Goal: Information Seeking & Learning: Check status

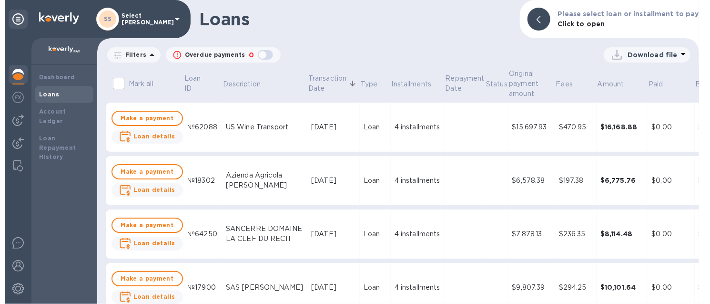
scroll to position [634, 0]
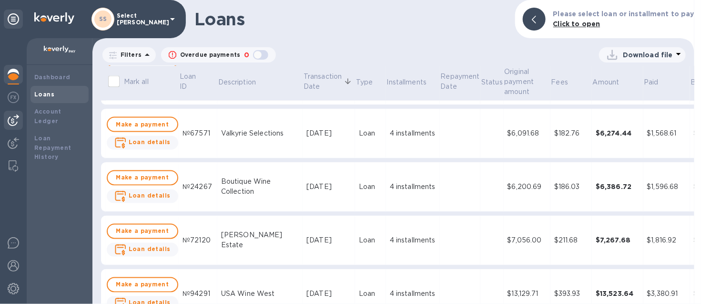
click at [14, 117] on img at bounding box center [13, 119] width 11 height 11
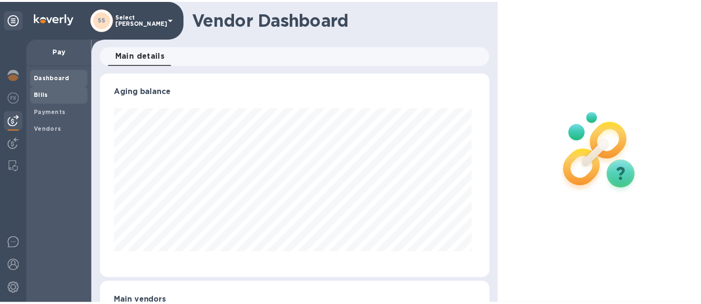
scroll to position [206, 390]
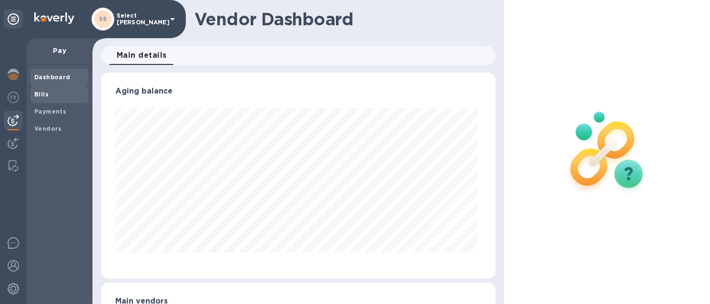
click at [41, 96] on b "Bills" at bounding box center [41, 94] width 14 height 7
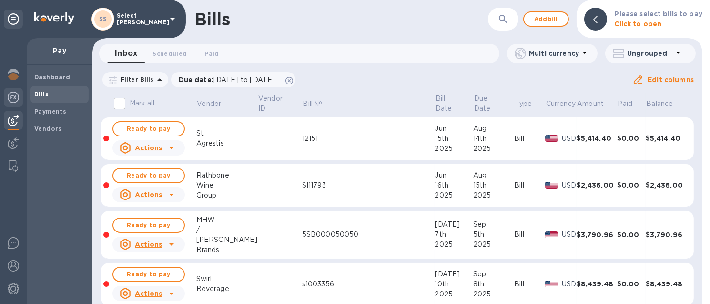
click at [14, 90] on div at bounding box center [13, 98] width 19 height 21
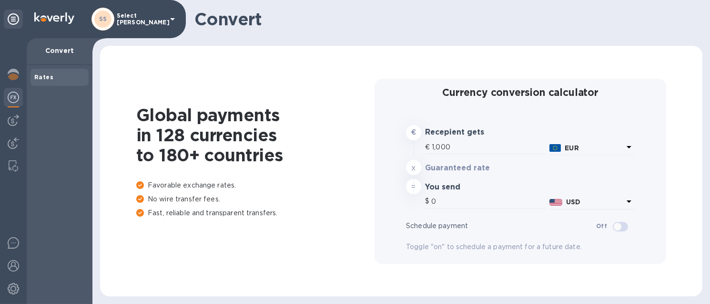
type input "1,174.73"
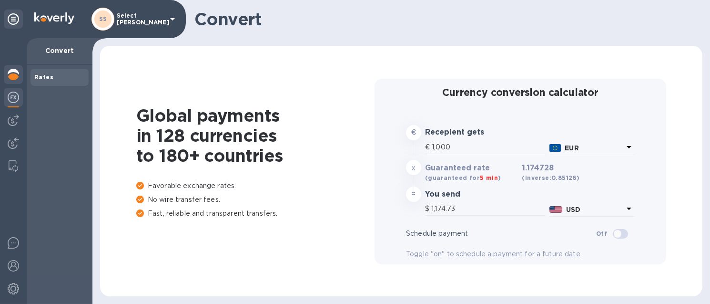
click at [17, 79] on img at bounding box center [13, 74] width 11 height 11
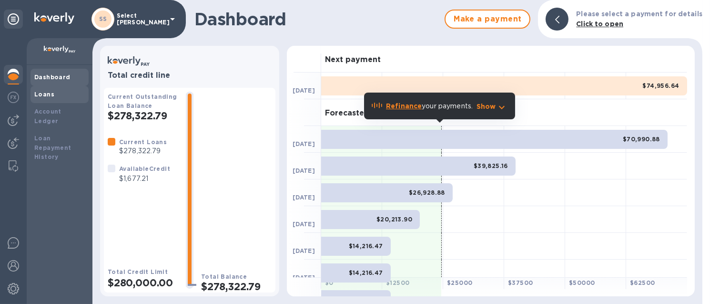
click at [43, 93] on b "Loans" at bounding box center [44, 94] width 20 height 7
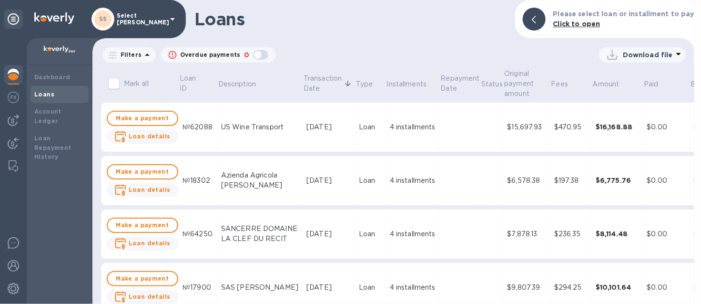
click at [347, 43] on div "Loans Please select loan or installment to pay Click to open Filters Overdue pa…" at bounding box center [393, 152] width 602 height 304
click at [131, 54] on p "Filters" at bounding box center [129, 55] width 25 height 8
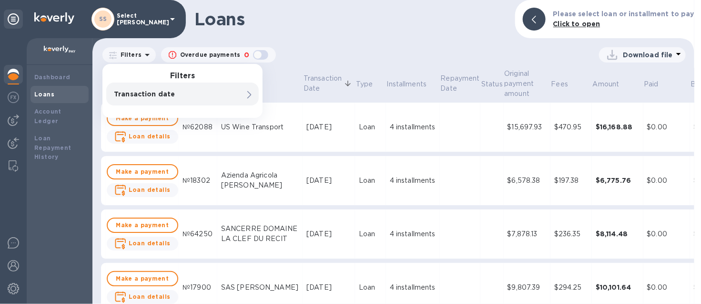
click at [153, 90] on p "Transaction date" at bounding box center [166, 94] width 105 height 10
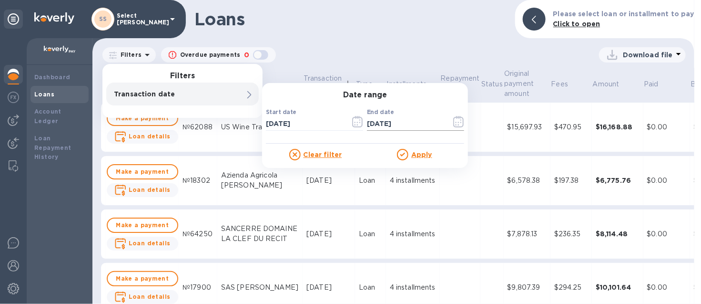
click at [456, 126] on icon "button" at bounding box center [458, 121] width 11 height 11
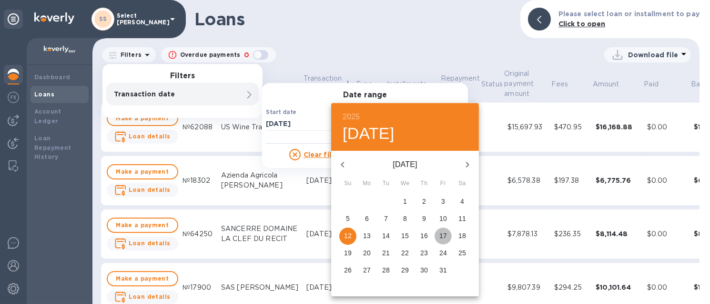
click at [443, 231] on p "17" at bounding box center [443, 236] width 8 height 10
type input "[DATE]"
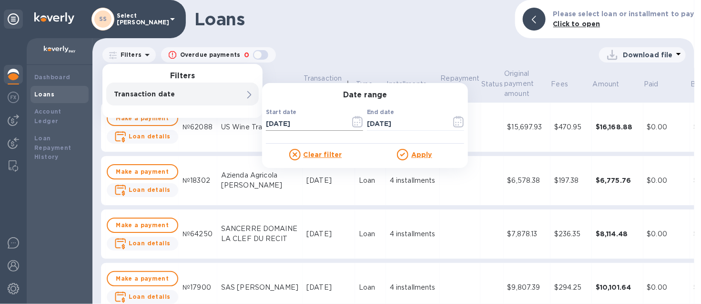
click at [353, 122] on icon "button" at bounding box center [357, 121] width 10 height 11
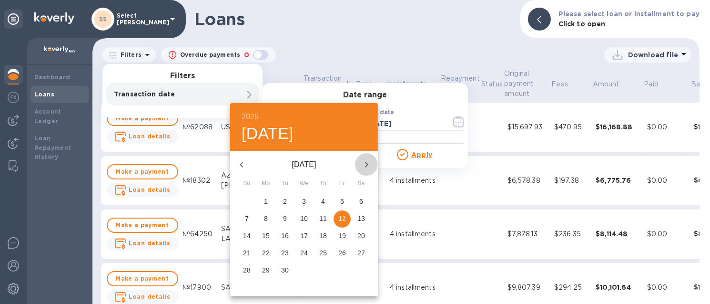
click at [367, 162] on icon "button" at bounding box center [366, 164] width 11 height 11
click at [298, 204] on span "1" at bounding box center [303, 201] width 17 height 10
type input "[DATE]"
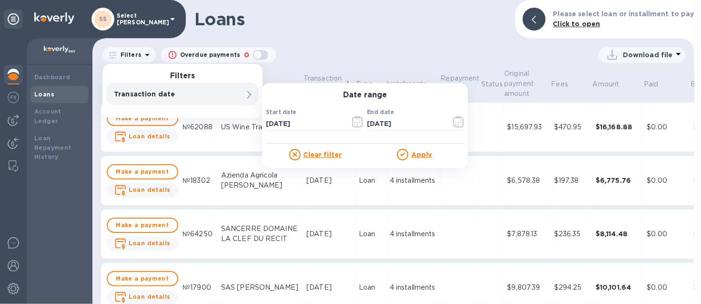
click at [418, 156] on u "Apply" at bounding box center [421, 155] width 21 height 8
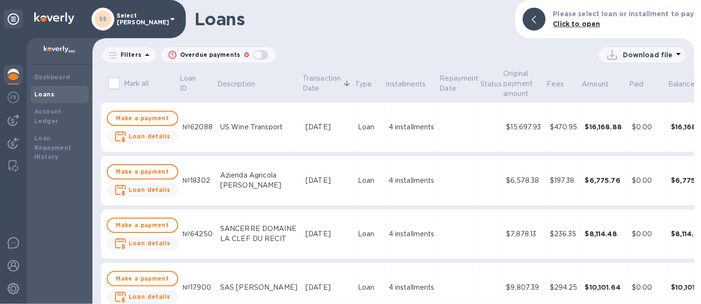
click at [439, 137] on td at bounding box center [459, 127] width 41 height 50
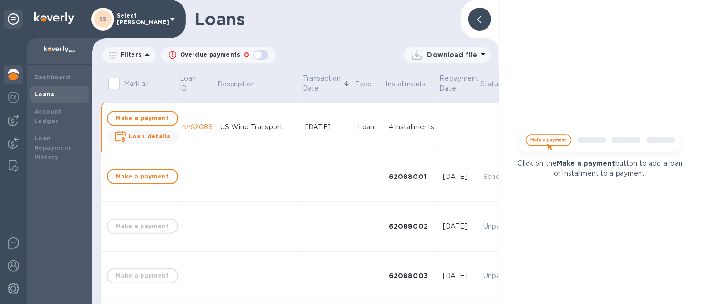
click at [486, 19] on div at bounding box center [479, 19] width 23 height 23
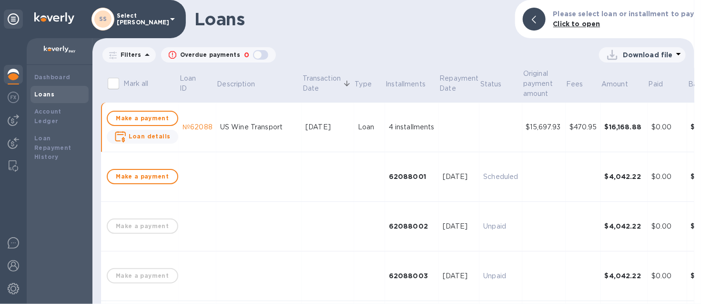
click at [536, 15] on div at bounding box center [534, 19] width 23 height 23
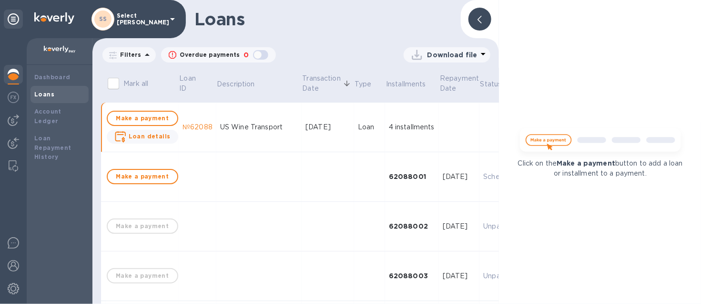
click at [481, 18] on icon at bounding box center [479, 20] width 4 height 8
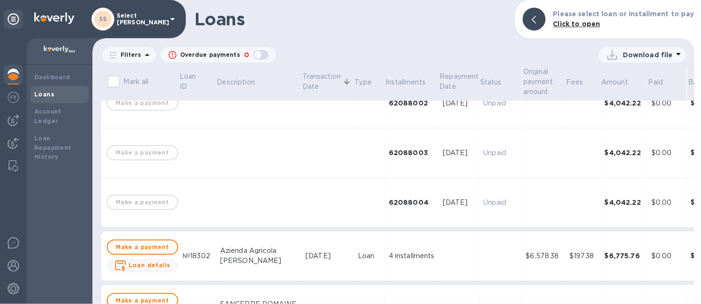
scroll to position [178, 0]
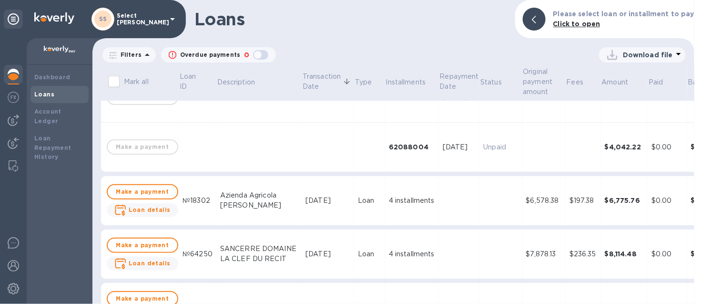
click at [479, 210] on td at bounding box center [500, 201] width 42 height 50
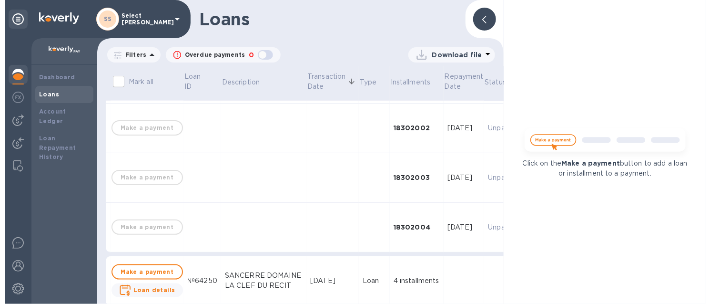
scroll to position [357, 0]
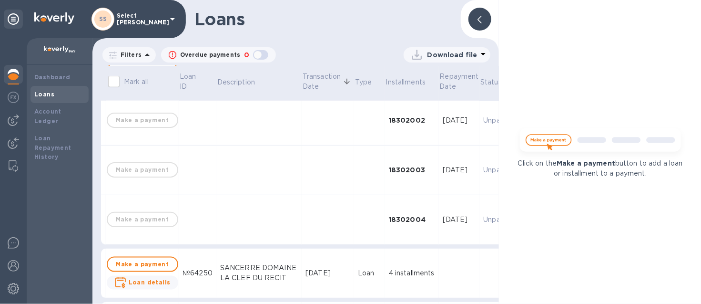
click at [480, 20] on icon at bounding box center [479, 20] width 4 height 8
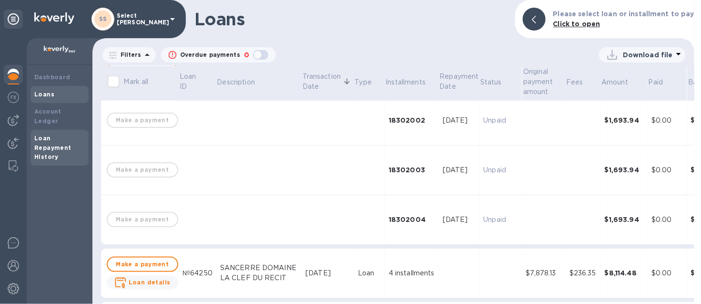
click at [57, 138] on b "Loan Repayment History" at bounding box center [52, 147] width 37 height 26
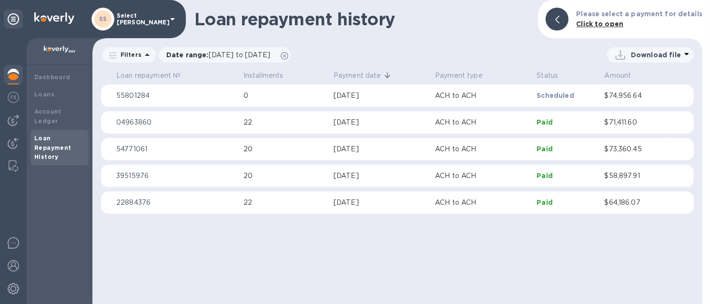
click at [307, 92] on p "0" at bounding box center [285, 96] width 82 height 10
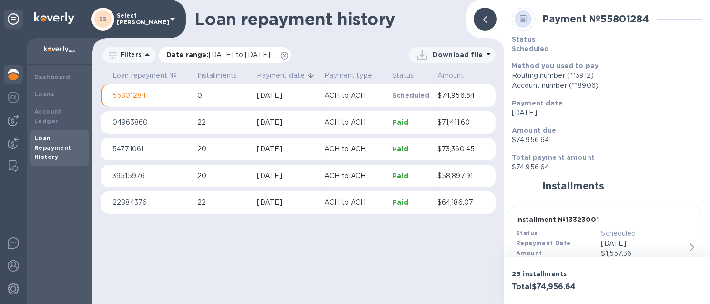
click at [288, 56] on icon at bounding box center [285, 56] width 8 height 8
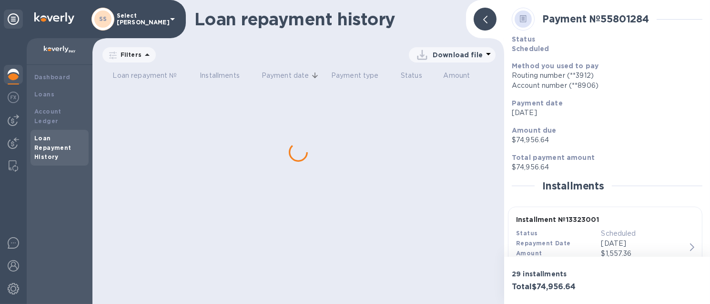
click at [125, 57] on p "Filters" at bounding box center [129, 55] width 25 height 8
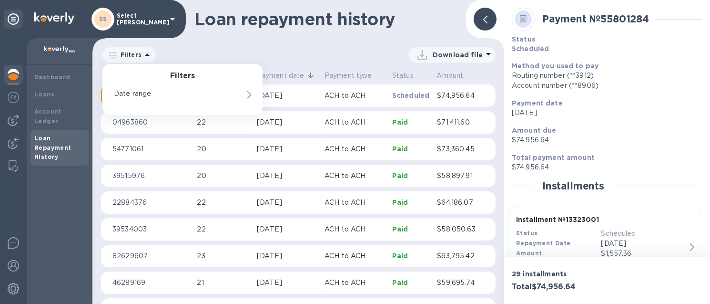
scroll to position [2, 0]
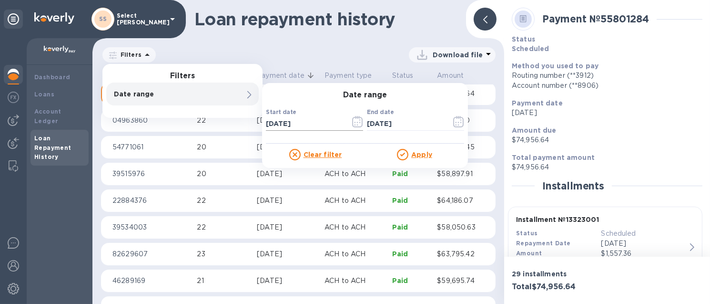
click at [359, 124] on icon "button" at bounding box center [357, 121] width 11 height 11
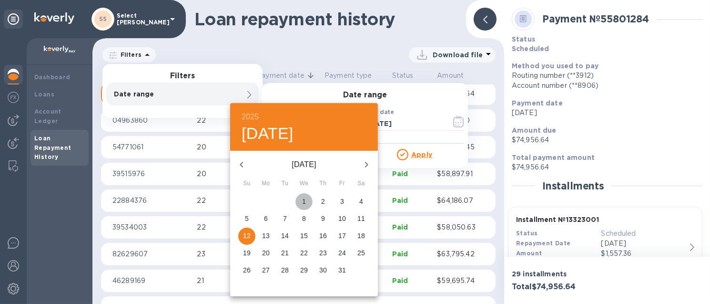
click at [303, 195] on button "1" at bounding box center [303, 201] width 17 height 17
type input "[DATE]"
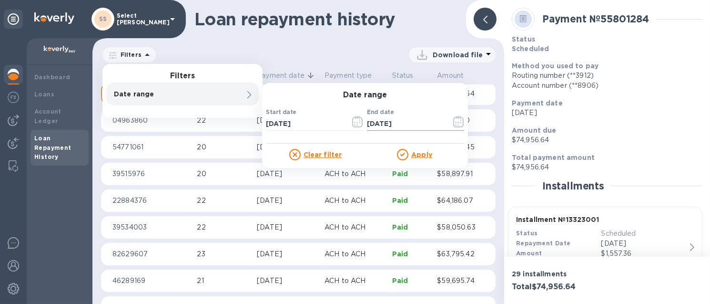
click at [453, 122] on icon "button" at bounding box center [458, 121] width 11 height 11
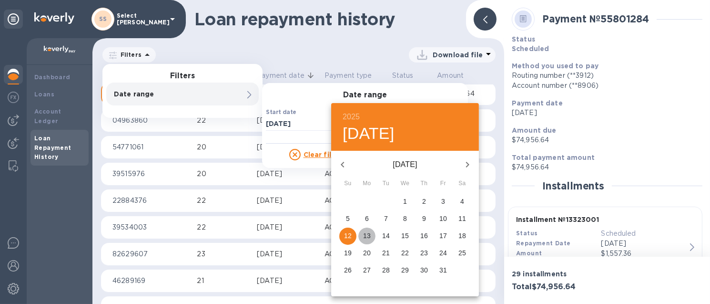
click at [366, 232] on p "13" at bounding box center [367, 236] width 8 height 10
type input "[DATE]"
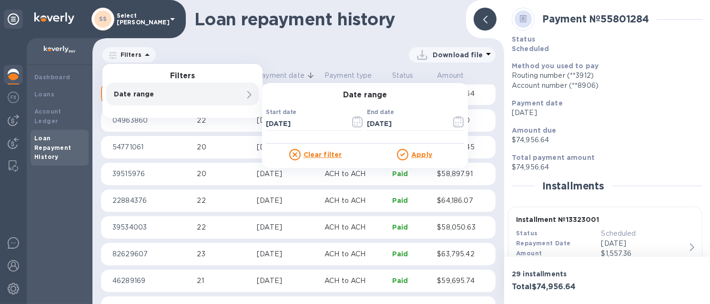
click at [424, 153] on u "Apply" at bounding box center [421, 155] width 21 height 8
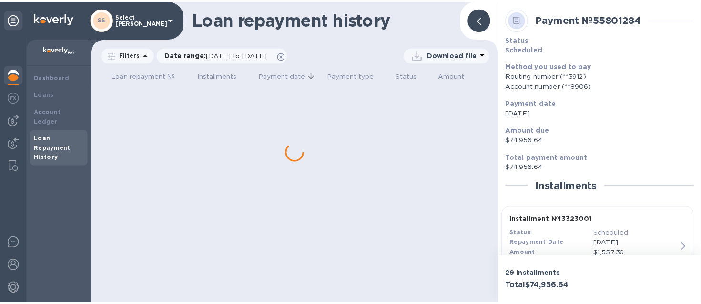
scroll to position [0, 0]
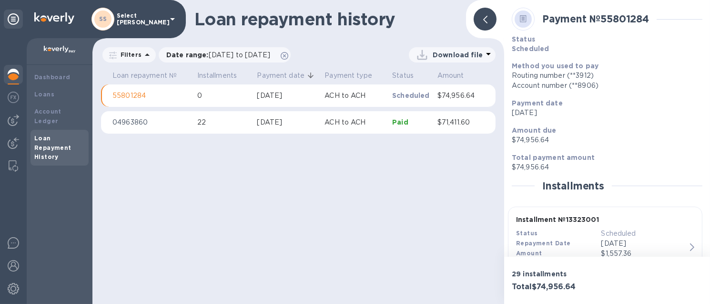
click at [448, 57] on p "Download file" at bounding box center [458, 55] width 50 height 10
click at [447, 74] on li "XLSX file" at bounding box center [452, 77] width 65 height 27
click at [51, 92] on b "Loans" at bounding box center [44, 94] width 20 height 7
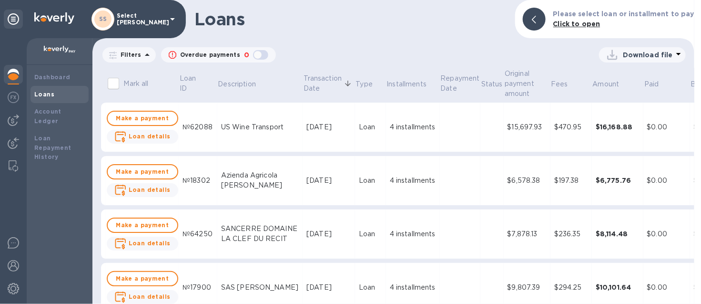
click at [306, 187] on td "[DATE]" at bounding box center [329, 181] width 52 height 50
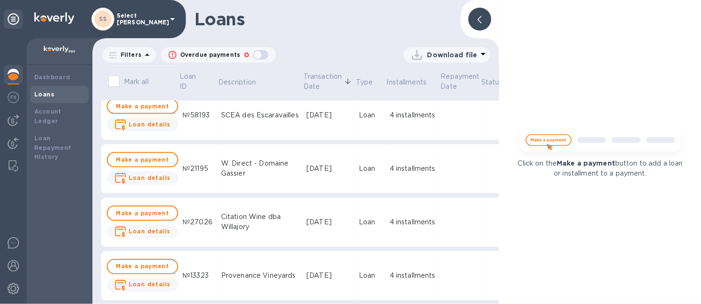
scroll to position [595, 0]
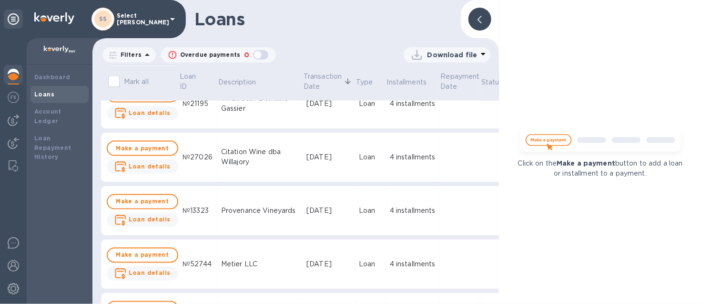
click at [325, 156] on div "[DATE]" at bounding box center [328, 157] width 45 height 10
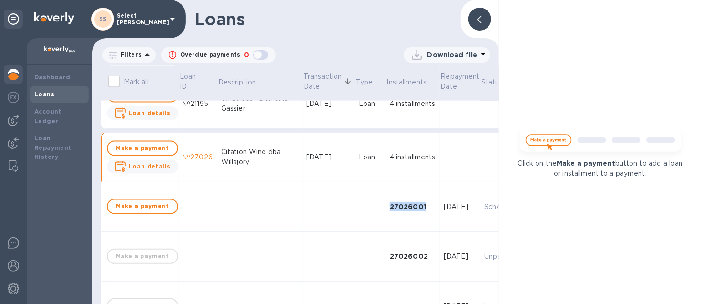
drag, startPoint x: 406, startPoint y: 208, endPoint x: 369, endPoint y: 206, distance: 37.2
click at [390, 206] on div "27026001" at bounding box center [413, 207] width 46 height 10
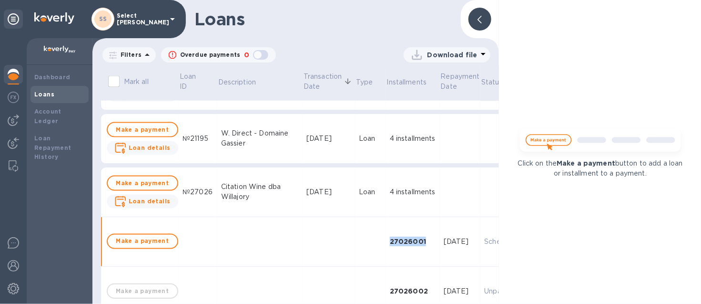
scroll to position [543, 0]
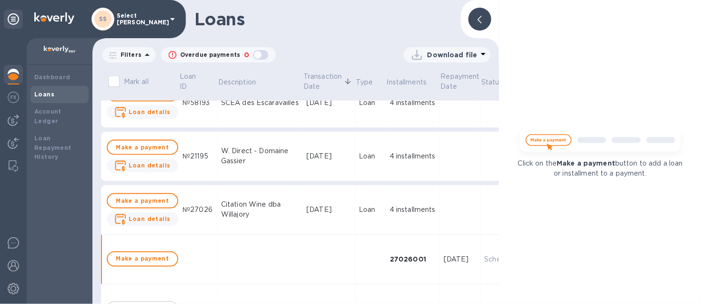
click at [312, 164] on td "[DATE]" at bounding box center [329, 157] width 52 height 50
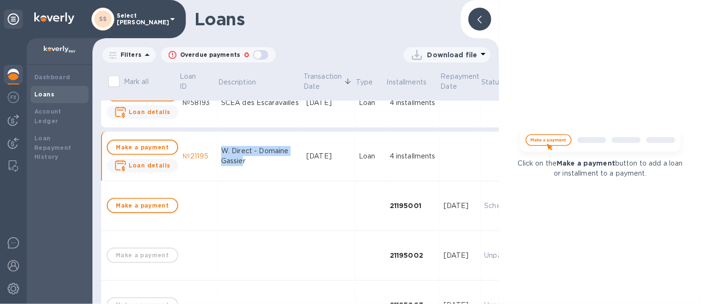
drag, startPoint x: 272, startPoint y: 159, endPoint x: 219, endPoint y: 151, distance: 53.4
click at [221, 151] on div "W. Direct - Domaine Gassier" at bounding box center [260, 156] width 78 height 20
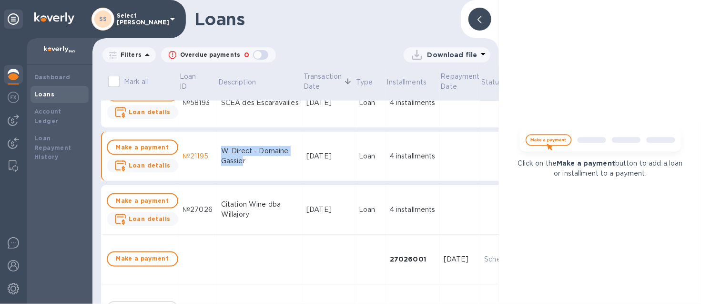
copy div "W. Direct - Domaine Gassie"
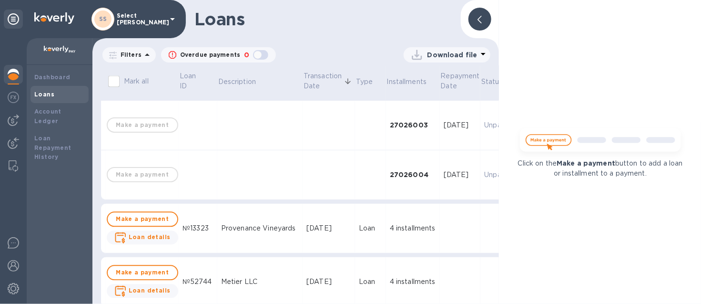
scroll to position [781, 0]
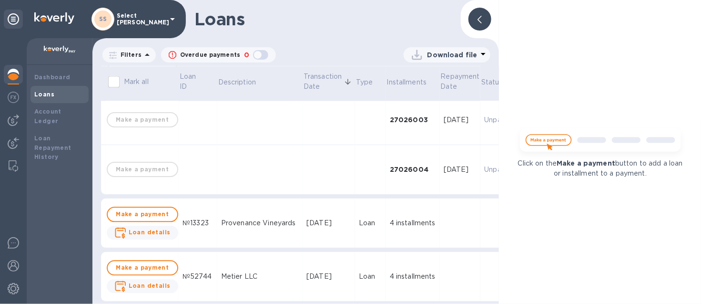
click at [266, 218] on div "Provenance Vineyards" at bounding box center [260, 223] width 78 height 10
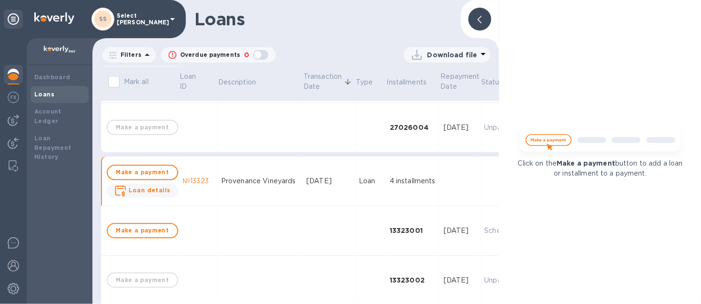
scroll to position [840, 0]
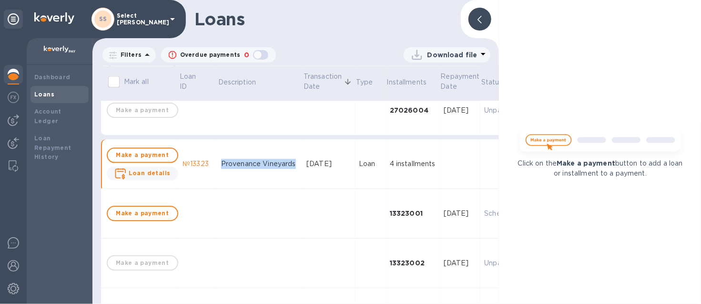
drag, startPoint x: 250, startPoint y: 168, endPoint x: 209, endPoint y: 162, distance: 41.9
click at [209, 162] on tr "Make a payment Loan details №13323 Provenance Vineyards [DATE] Loan 4 installme…" at bounding box center [438, 164] width 674 height 50
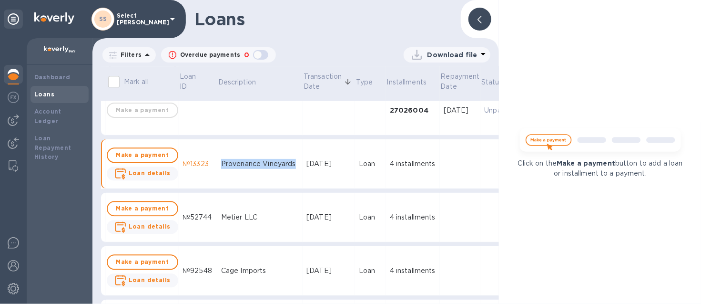
copy tr "№13323 Provenance Vineyards"
click at [257, 214] on div "Metier LLC" at bounding box center [260, 217] width 78 height 10
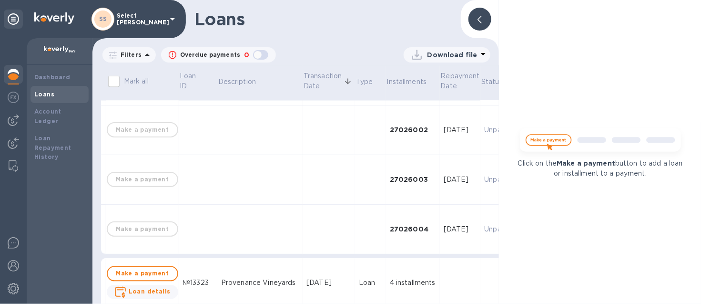
scroll to position [781, 0]
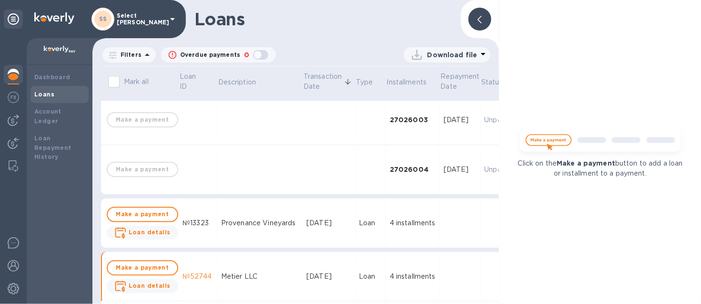
click at [483, 21] on div at bounding box center [479, 19] width 23 height 23
click at [469, 24] on div "Loans" at bounding box center [295, 19] width 406 height 38
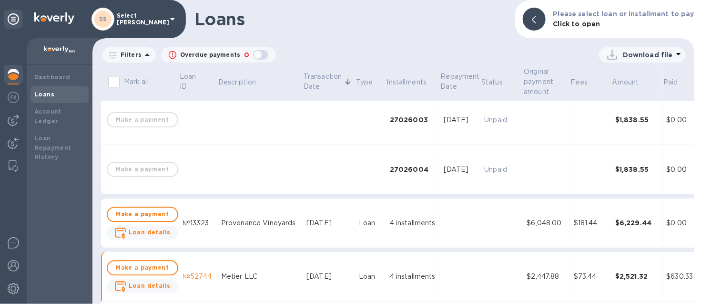
drag, startPoint x: 483, startPoint y: 21, endPoint x: 468, endPoint y: 25, distance: 14.7
click at [468, 25] on h1 "Loans" at bounding box center [350, 19] width 313 height 20
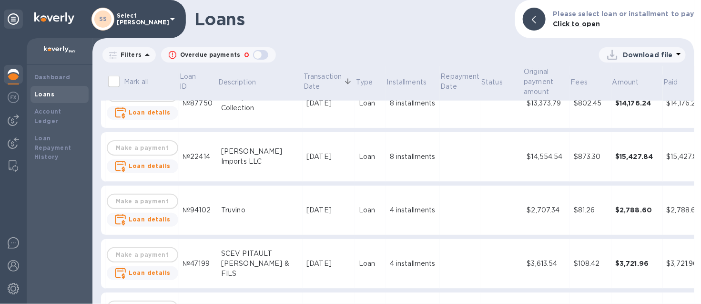
scroll to position [17308, 0]
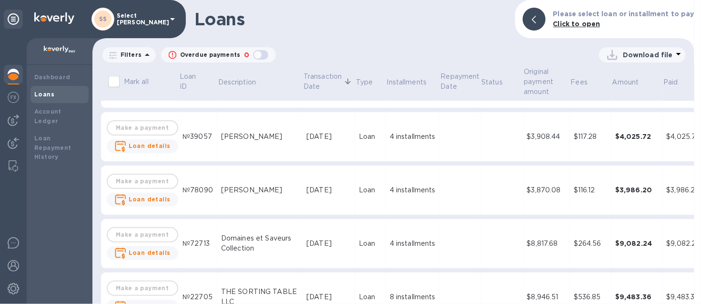
click at [371, 33] on div "Loans Please select loan or installment to pay Click to open" at bounding box center [393, 19] width 602 height 38
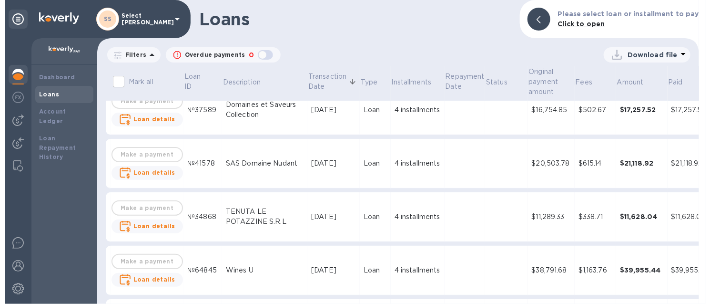
scroll to position [11768, 0]
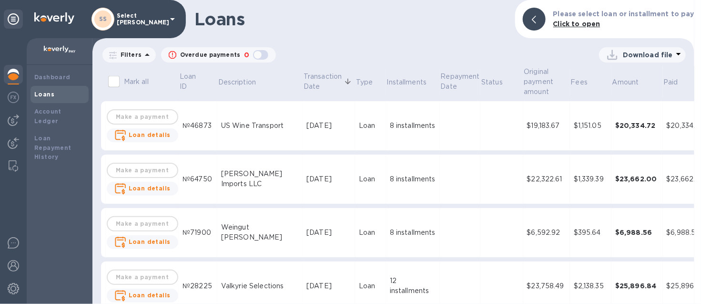
click at [117, 54] on p "Filters" at bounding box center [129, 55] width 25 height 8
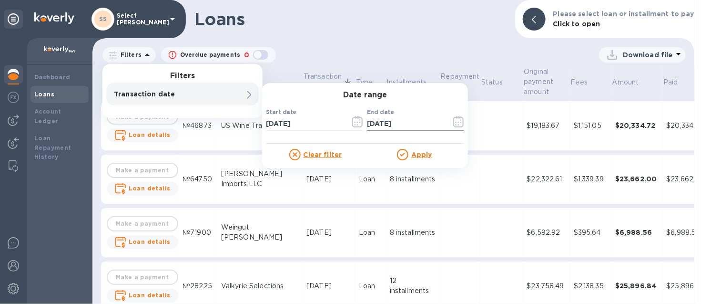
click at [464, 123] on icon "button" at bounding box center [458, 121] width 11 height 11
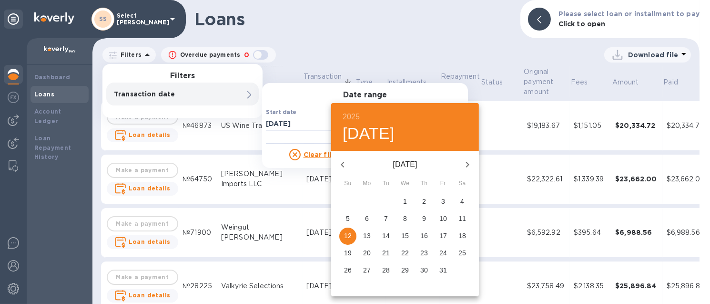
click at [383, 233] on p "14" at bounding box center [386, 236] width 8 height 10
type input "[DATE]"
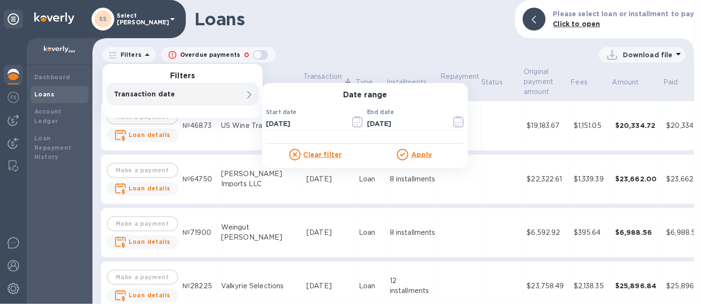
click at [427, 152] on u "Apply" at bounding box center [421, 155] width 21 height 8
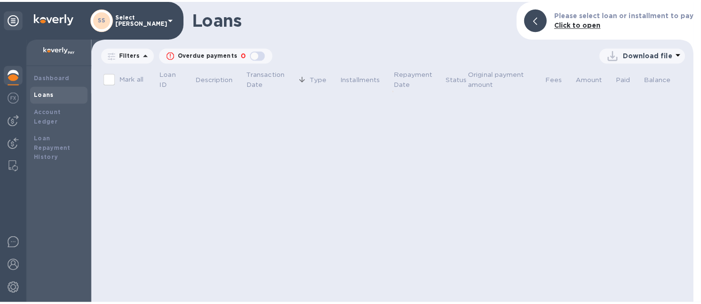
scroll to position [0, 0]
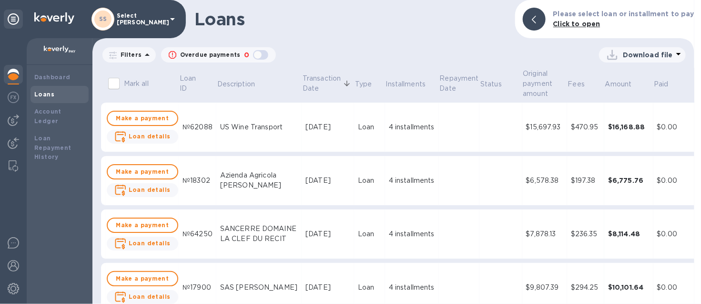
click at [389, 184] on div "4 installments" at bounding box center [412, 180] width 46 height 10
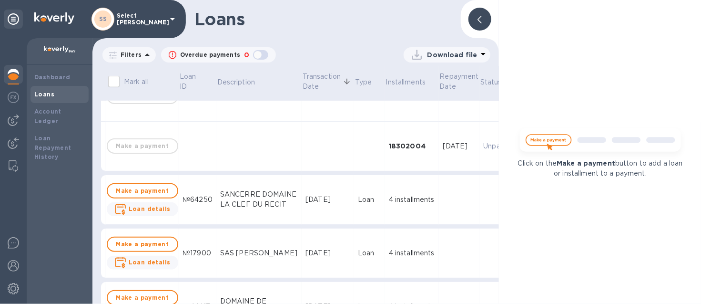
scroll to position [238, 0]
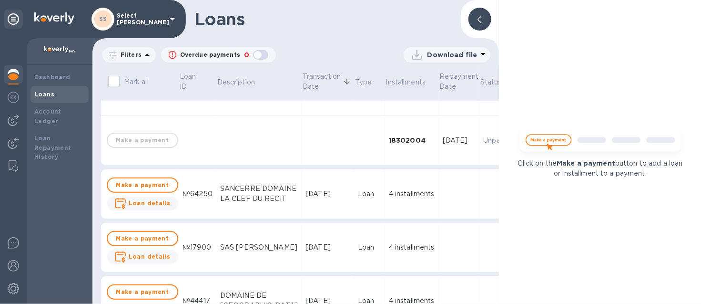
click at [385, 219] on td "4 installments" at bounding box center [412, 194] width 54 height 50
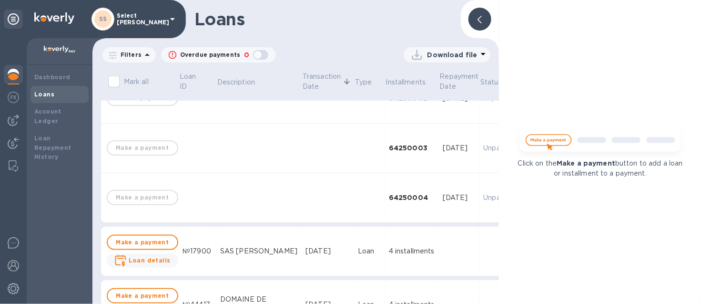
scroll to position [476, 0]
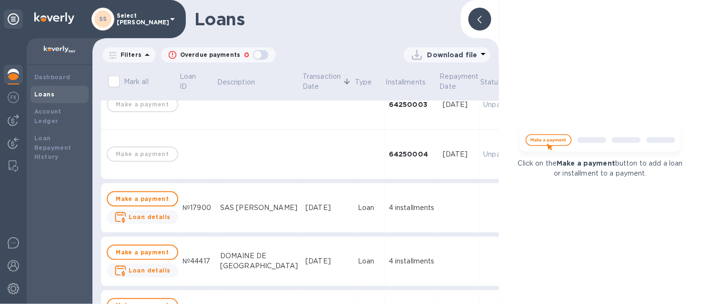
click at [389, 213] on div "4 installments" at bounding box center [412, 208] width 46 height 10
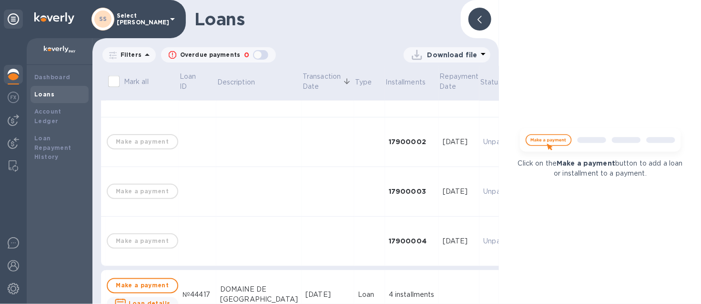
scroll to position [715, 0]
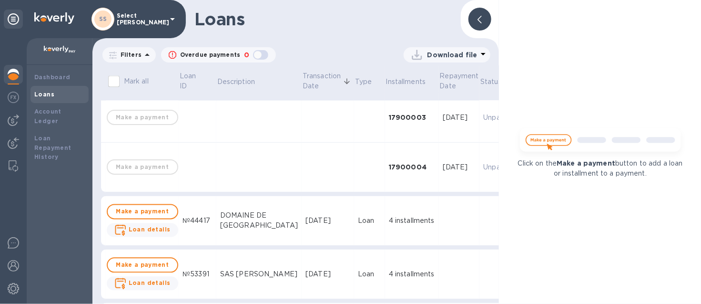
click at [385, 218] on td "4 installments" at bounding box center [412, 221] width 54 height 50
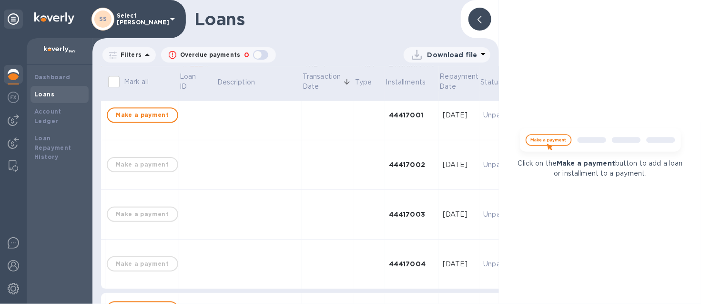
scroll to position [953, 0]
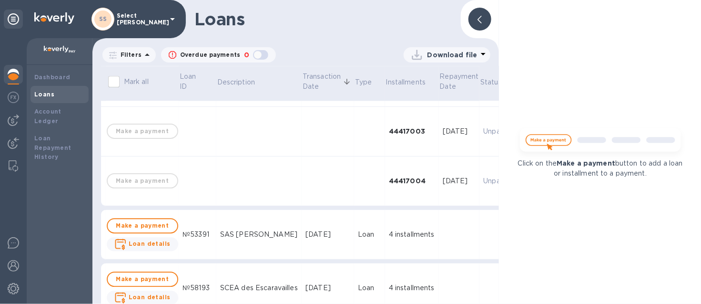
click at [386, 235] on td "4 installments" at bounding box center [412, 235] width 54 height 50
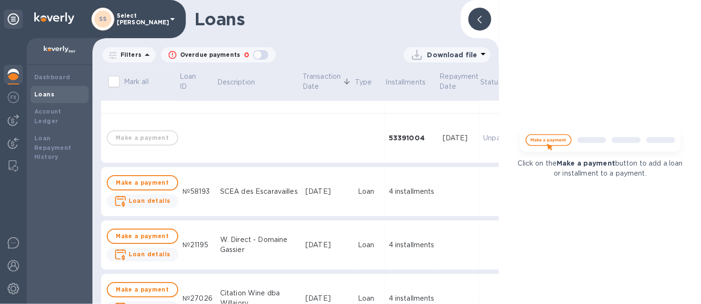
scroll to position [1250, 0]
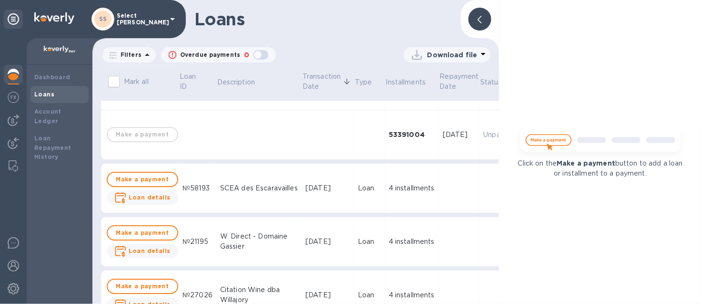
click at [389, 193] on div "4 installments" at bounding box center [412, 188] width 46 height 10
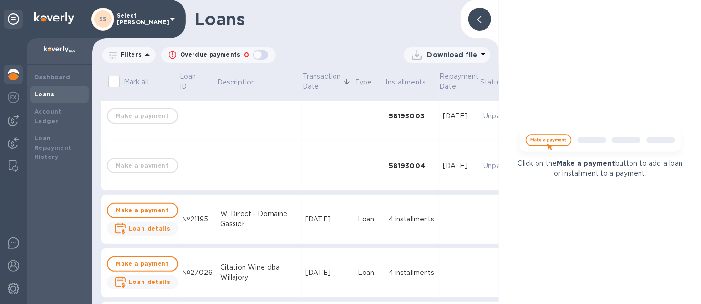
scroll to position [1489, 0]
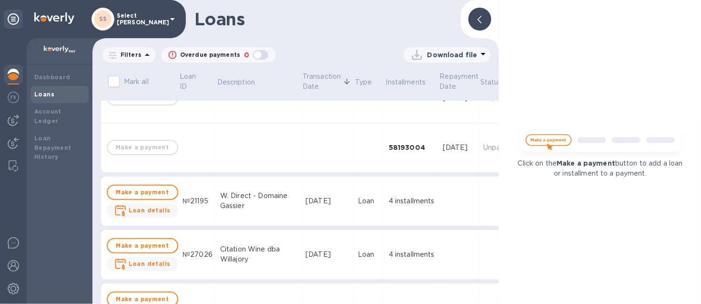
click at [389, 206] on div "4 installments" at bounding box center [412, 201] width 46 height 10
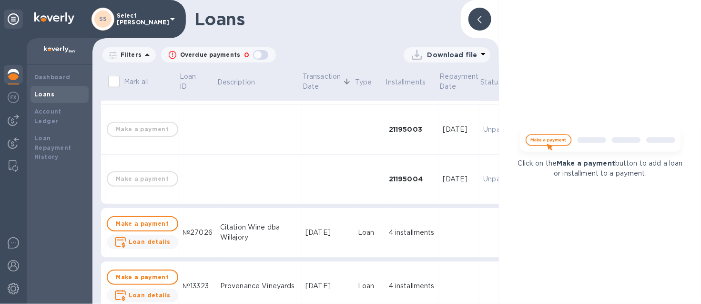
scroll to position [1727, 0]
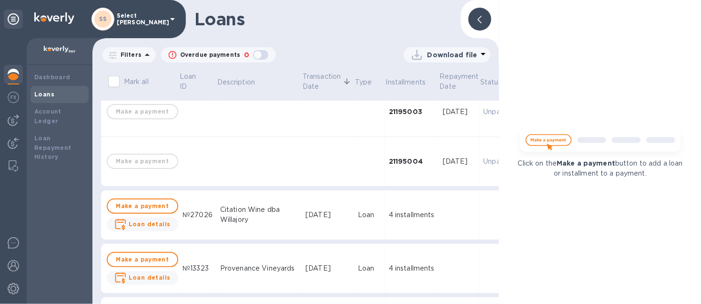
click at [400, 225] on td "4 installments" at bounding box center [412, 215] width 54 height 50
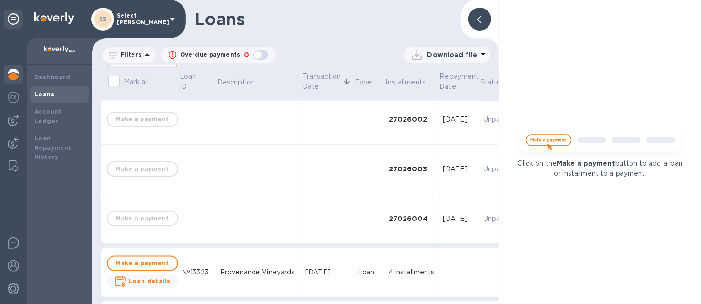
scroll to position [1966, 0]
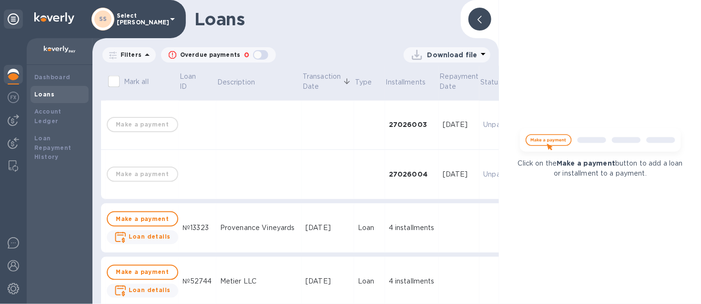
click at [401, 230] on td "4 installments" at bounding box center [412, 228] width 54 height 50
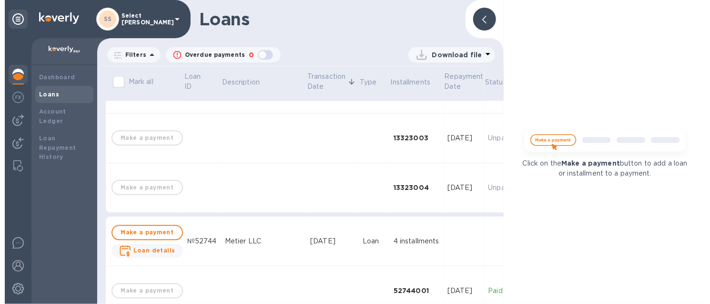
scroll to position [2264, 0]
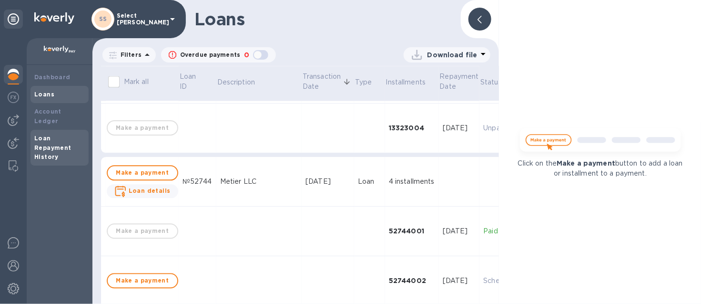
click at [47, 148] on b "Loan Repayment History" at bounding box center [52, 147] width 37 height 26
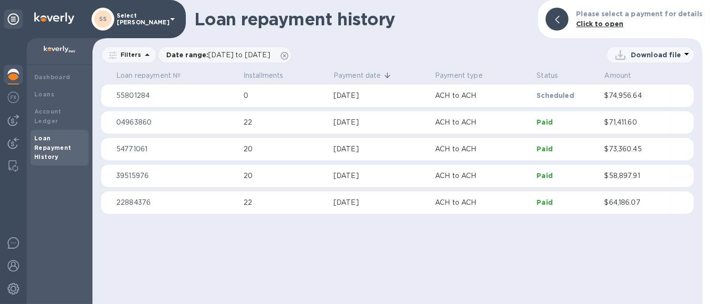
click at [304, 95] on p "0" at bounding box center [285, 96] width 82 height 10
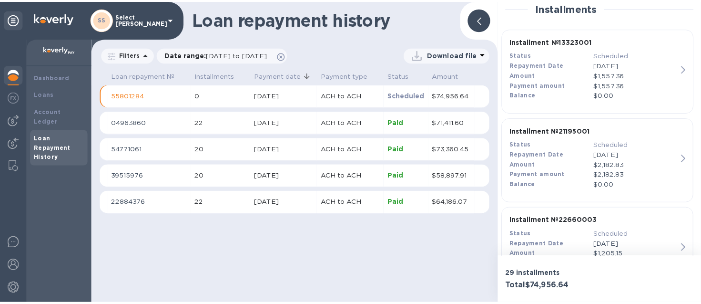
scroll to position [627, 0]
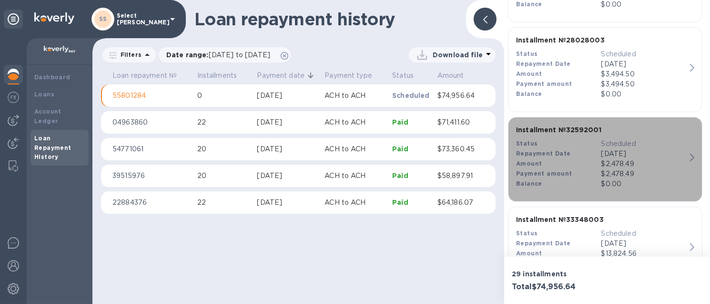
click at [664, 160] on div "$2,478.49" at bounding box center [643, 164] width 85 height 10
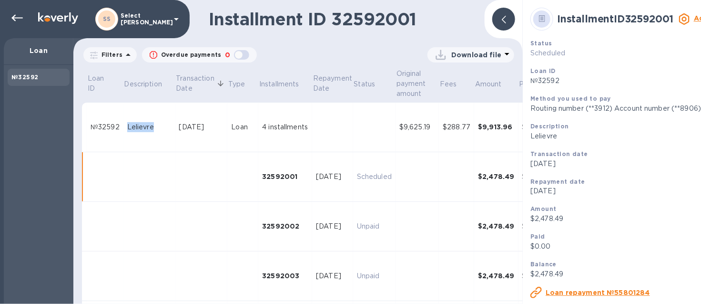
drag, startPoint x: 156, startPoint y: 128, endPoint x: 121, endPoint y: 128, distance: 35.3
click at [121, 128] on tr "№32592 Lelievre [DATE] Loan 4 installments $9,625.19 $288.77 $9,913.96 $0.00 $9…" at bounding box center [345, 127] width 526 height 50
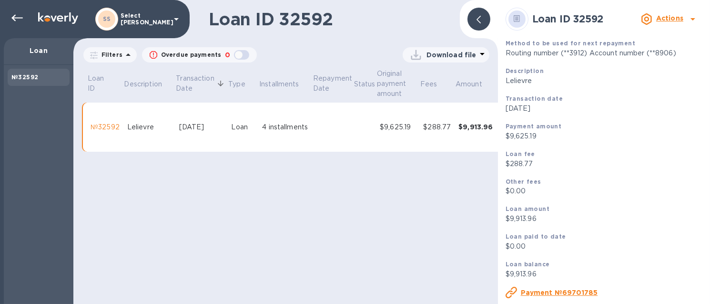
click at [485, 21] on div at bounding box center [478, 19] width 23 height 23
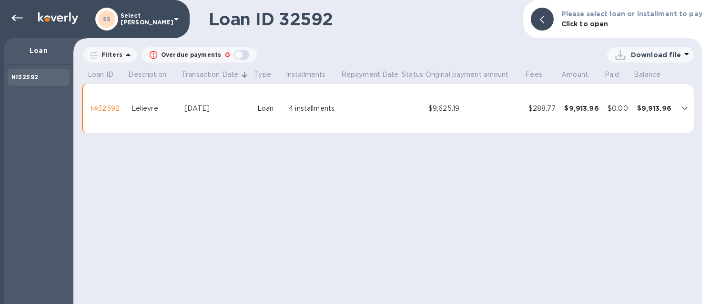
click at [554, 20] on div at bounding box center [542, 19] width 23 height 23
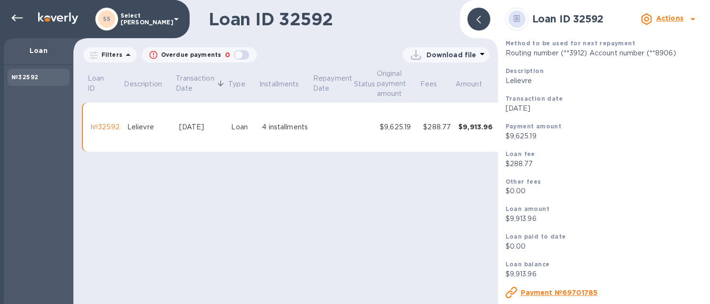
click at [390, 20] on h1 "Loan ID 32592" at bounding box center [331, 19] width 244 height 20
click at [464, 23] on div at bounding box center [479, 19] width 30 height 30
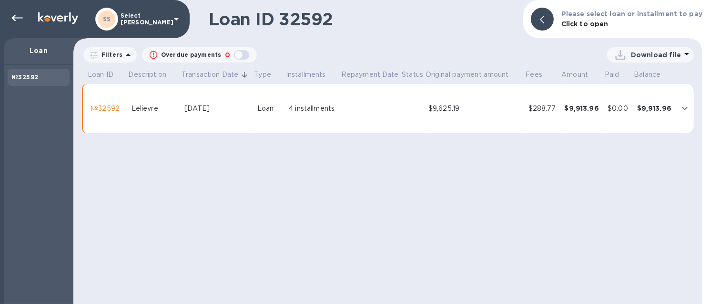
click at [540, 19] on div at bounding box center [542, 19] width 23 height 23
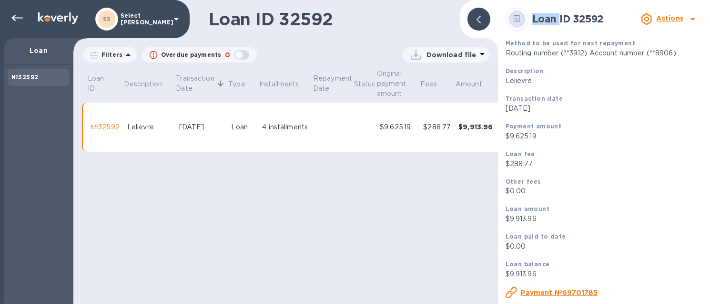
click at [540, 19] on b "Loan ID 32592" at bounding box center [567, 19] width 71 height 12
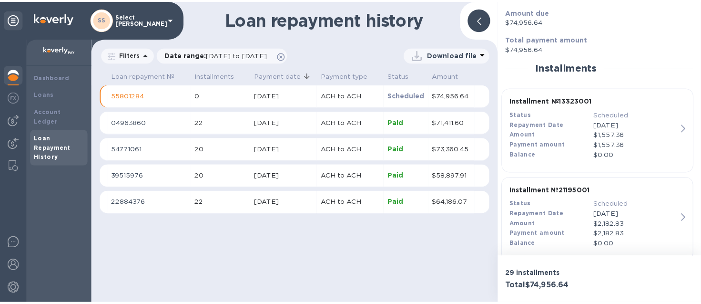
scroll to position [985, 0]
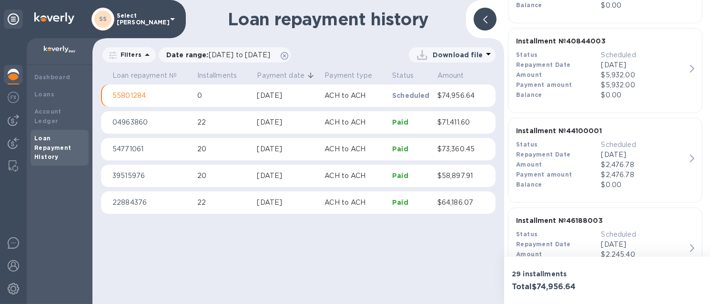
click at [649, 173] on p "$2,476.78" at bounding box center [643, 175] width 85 height 10
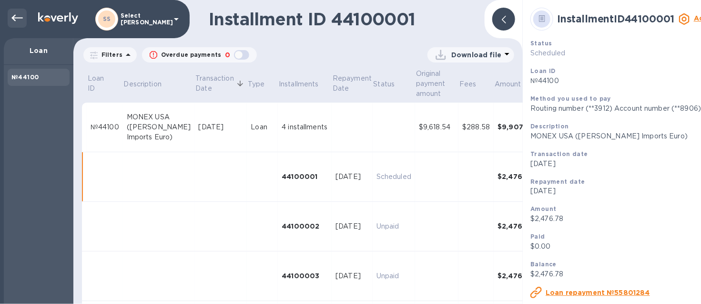
click at [17, 19] on icon at bounding box center [16, 17] width 11 height 11
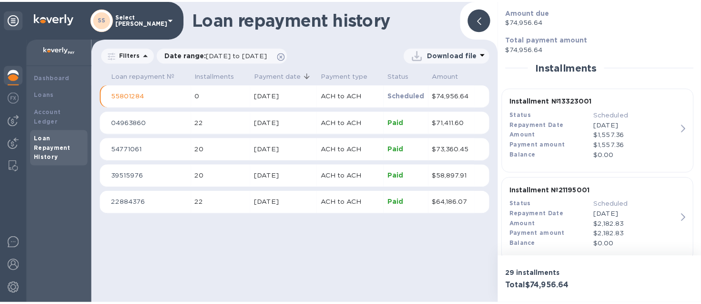
scroll to position [1252, 0]
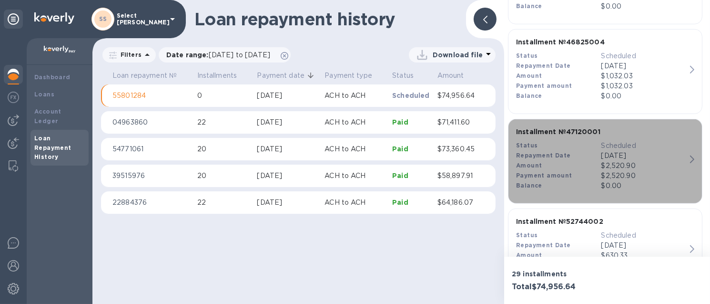
click at [640, 163] on div "$2,520.90" at bounding box center [643, 166] width 85 height 10
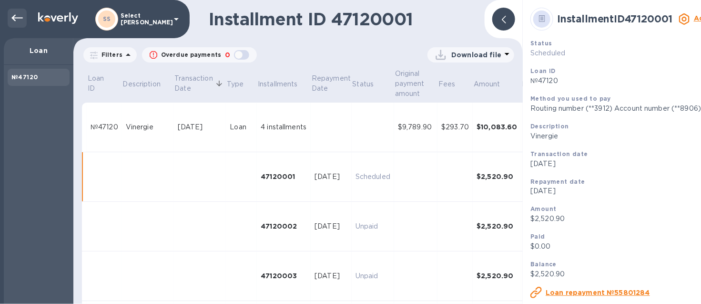
click at [10, 20] on div at bounding box center [17, 18] width 19 height 19
click at [16, 22] on icon at bounding box center [16, 17] width 11 height 11
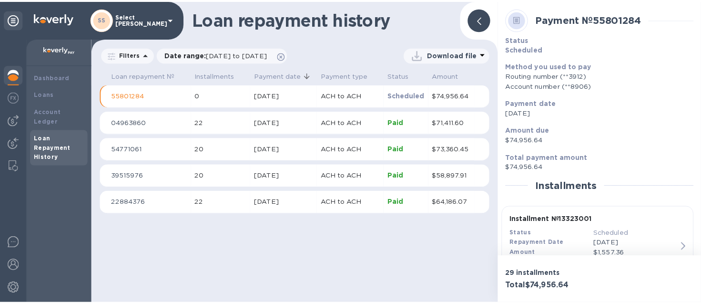
scroll to position [1431, 0]
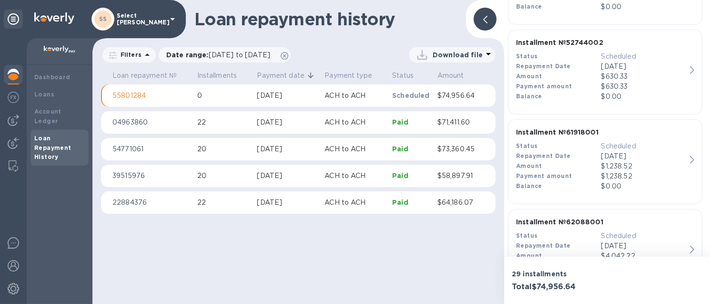
click at [578, 143] on div "Status" at bounding box center [558, 146] width 85 height 10
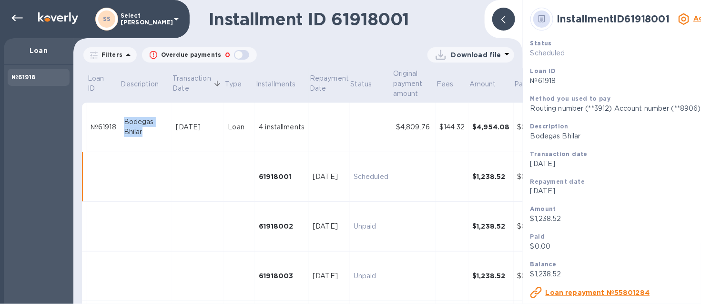
drag, startPoint x: 143, startPoint y: 128, endPoint x: 121, endPoint y: 125, distance: 22.6
click at [121, 125] on td "Bodegas Bhilar" at bounding box center [146, 127] width 52 height 50
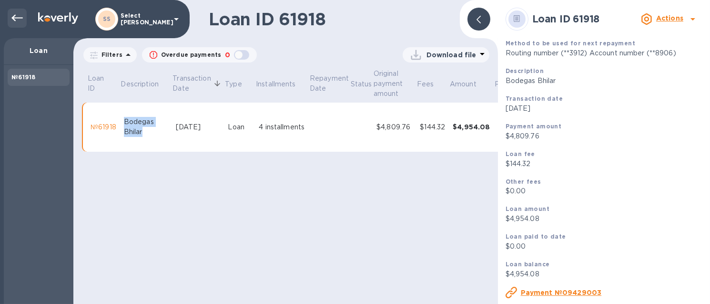
click at [13, 13] on icon at bounding box center [16, 17] width 11 height 11
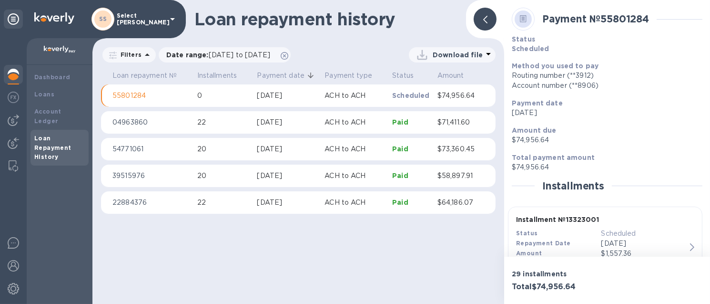
scroll to position [1521, 0]
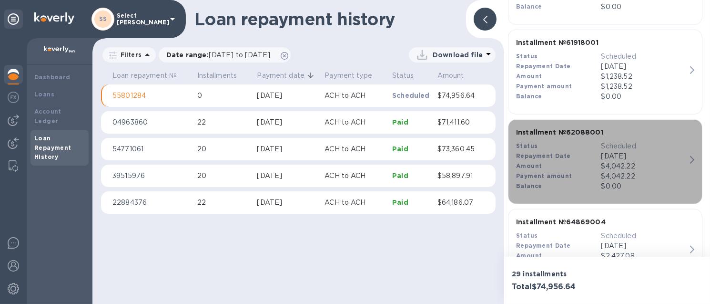
click at [649, 166] on div "$4,042.22" at bounding box center [643, 166] width 85 height 10
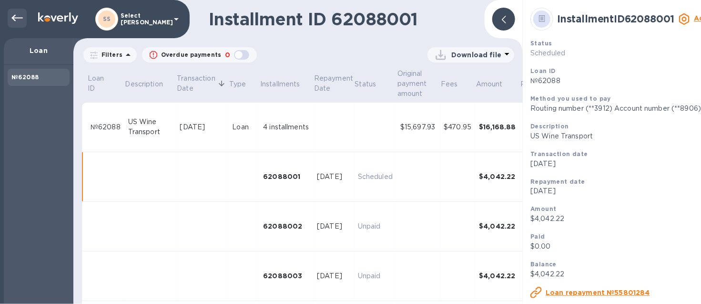
click at [15, 13] on icon at bounding box center [16, 17] width 11 height 11
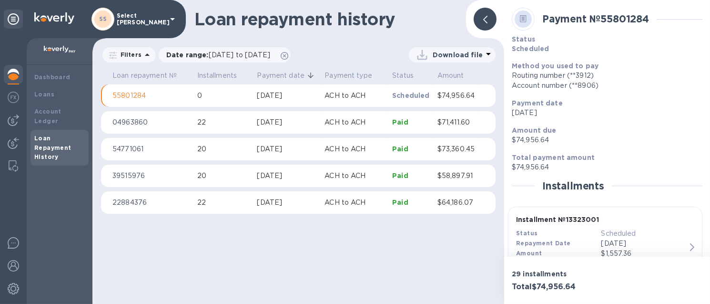
scroll to position [1788, 0]
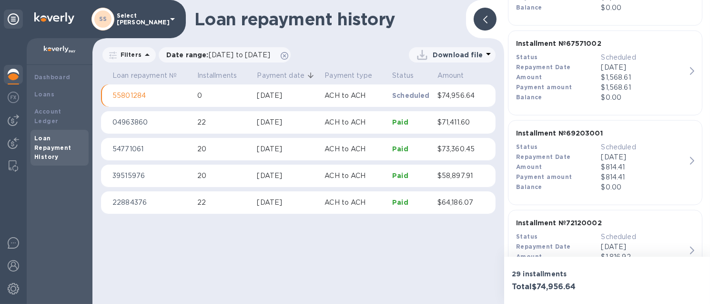
click at [610, 182] on p "$0.00" at bounding box center [643, 187] width 85 height 10
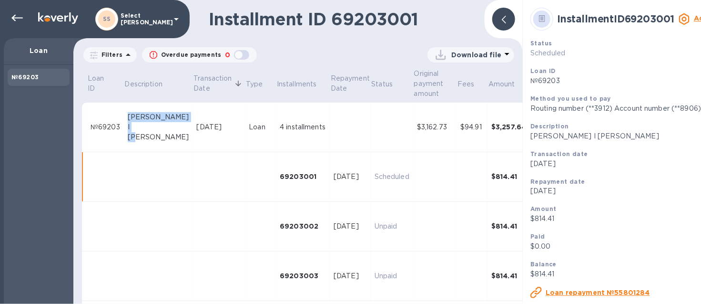
drag, startPoint x: 138, startPoint y: 140, endPoint x: 125, endPoint y: 116, distance: 26.9
click at [125, 116] on td "[PERSON_NAME] I [PERSON_NAME]" at bounding box center [158, 127] width 69 height 50
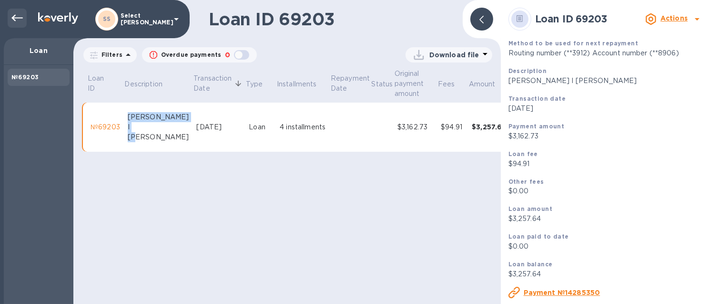
click at [18, 18] on icon at bounding box center [16, 17] width 11 height 11
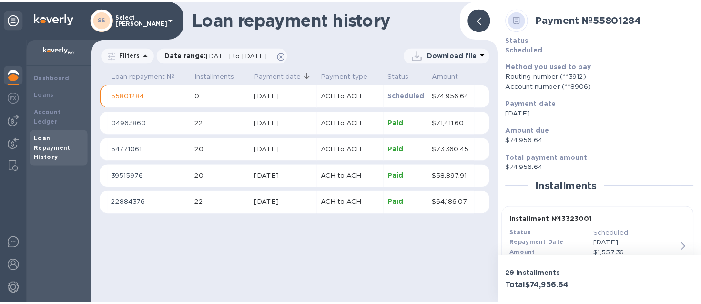
scroll to position [2146, 0]
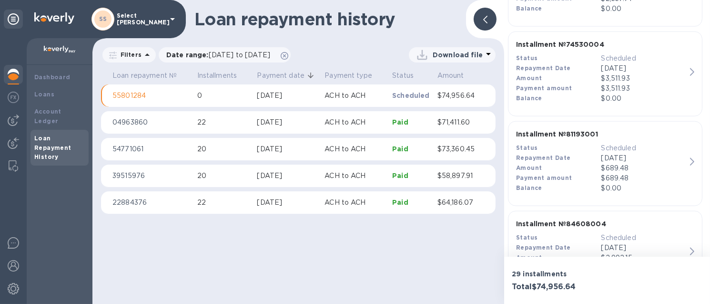
click at [612, 183] on p "$0.00" at bounding box center [643, 188] width 85 height 10
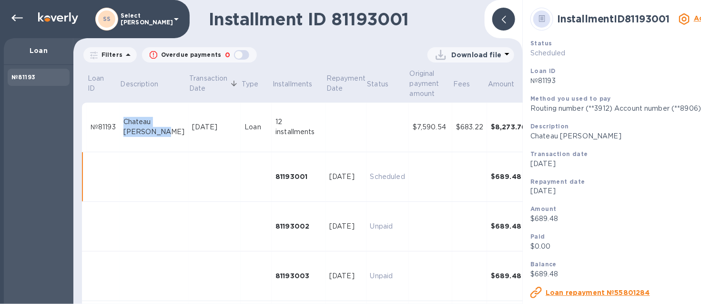
drag, startPoint x: 165, startPoint y: 132, endPoint x: 125, endPoint y: 121, distance: 41.8
click at [125, 121] on div "Chateau [PERSON_NAME]" at bounding box center [153, 127] width 61 height 20
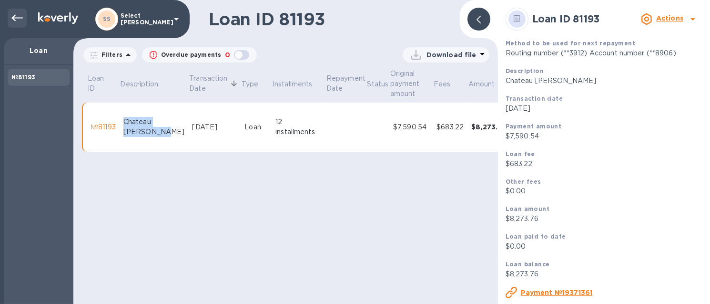
click at [19, 19] on icon at bounding box center [16, 17] width 11 height 11
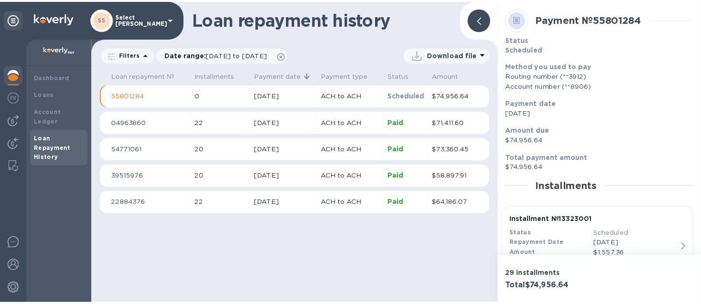
scroll to position [2503, 0]
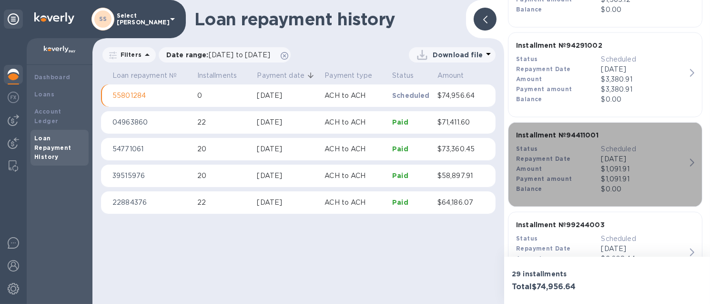
click at [620, 166] on div "$1,091.91" at bounding box center [643, 169] width 85 height 10
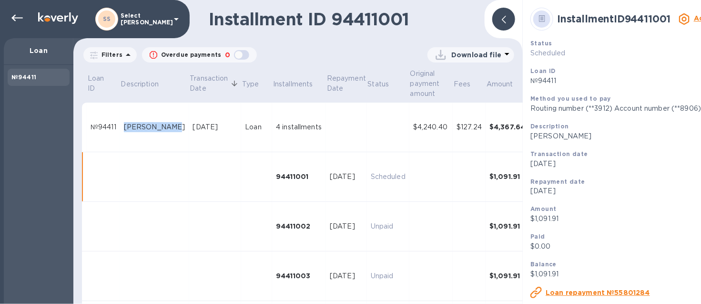
drag, startPoint x: 155, startPoint y: 132, endPoint x: 124, endPoint y: 123, distance: 32.3
click at [124, 123] on div "[PERSON_NAME]" at bounding box center [154, 127] width 61 height 10
